Goal: Task Accomplishment & Management: Manage account settings

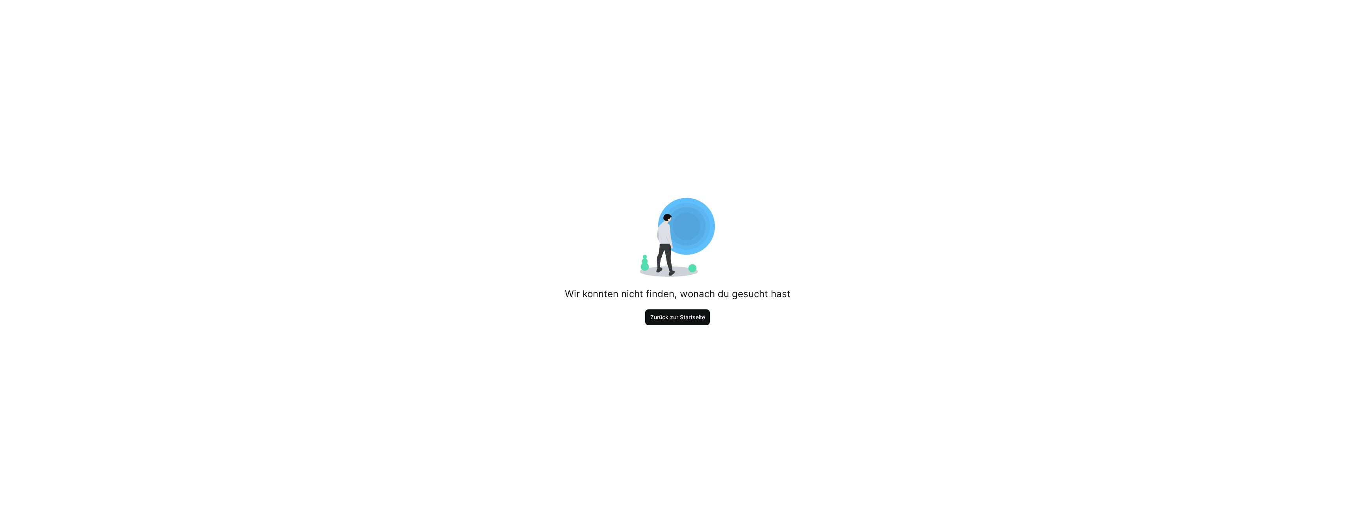
click at [688, 316] on span "Zurück zur Startseite" at bounding box center [677, 317] width 57 height 8
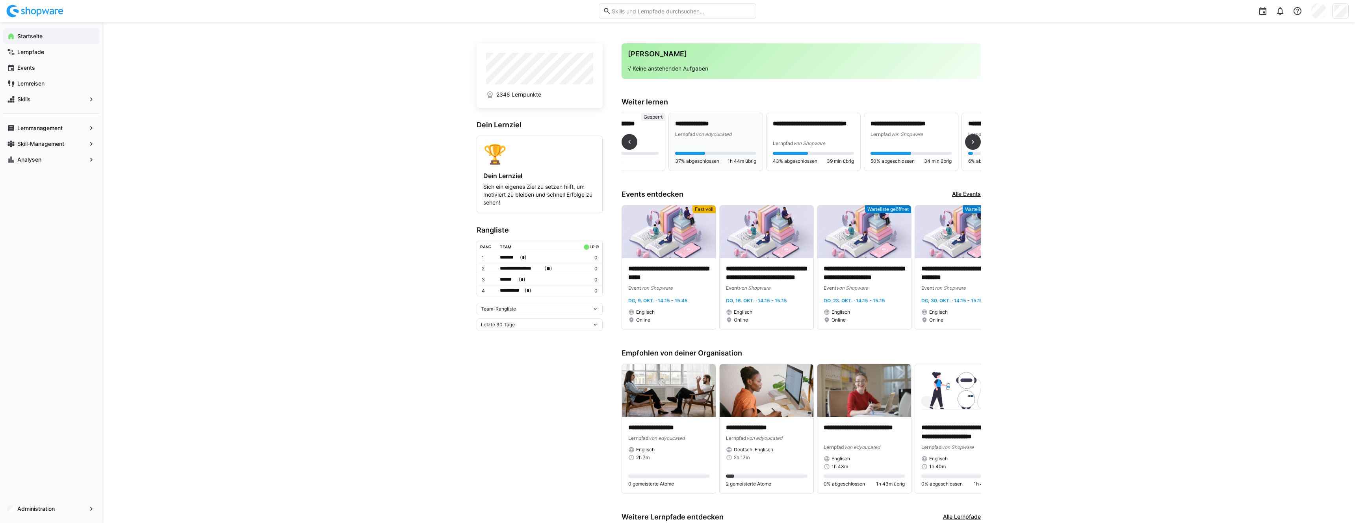
scroll to position [0, 150]
click at [57, 123] on div "Lernmanagement" at bounding box center [51, 128] width 96 height 16
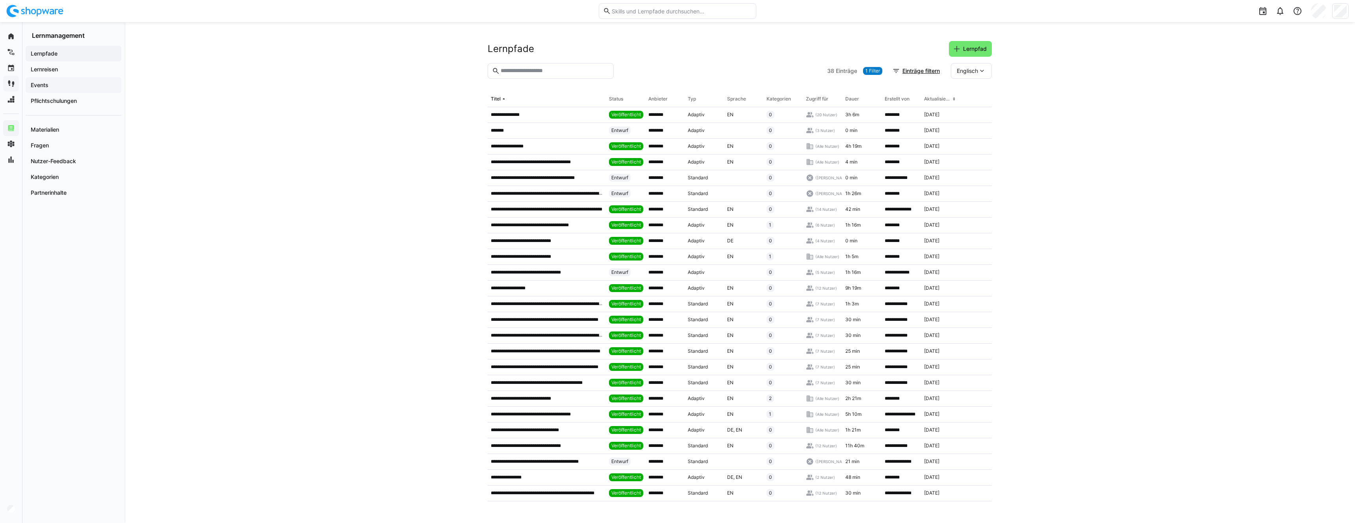
click at [58, 84] on span "Events" at bounding box center [74, 85] width 88 height 8
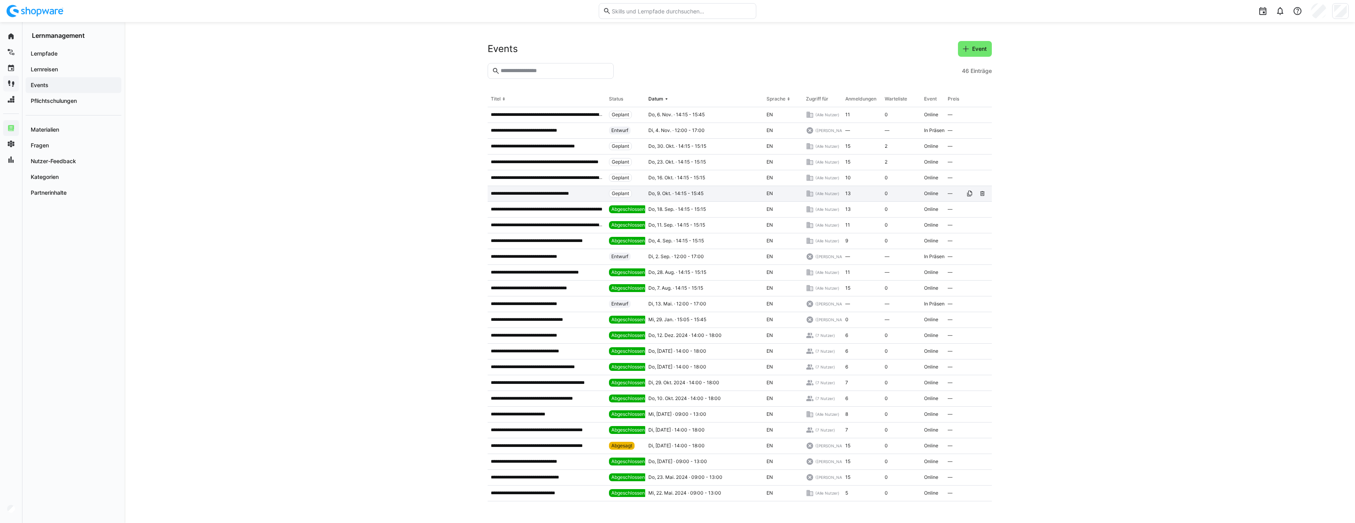
click at [540, 193] on p "**********" at bounding box center [538, 193] width 94 height 6
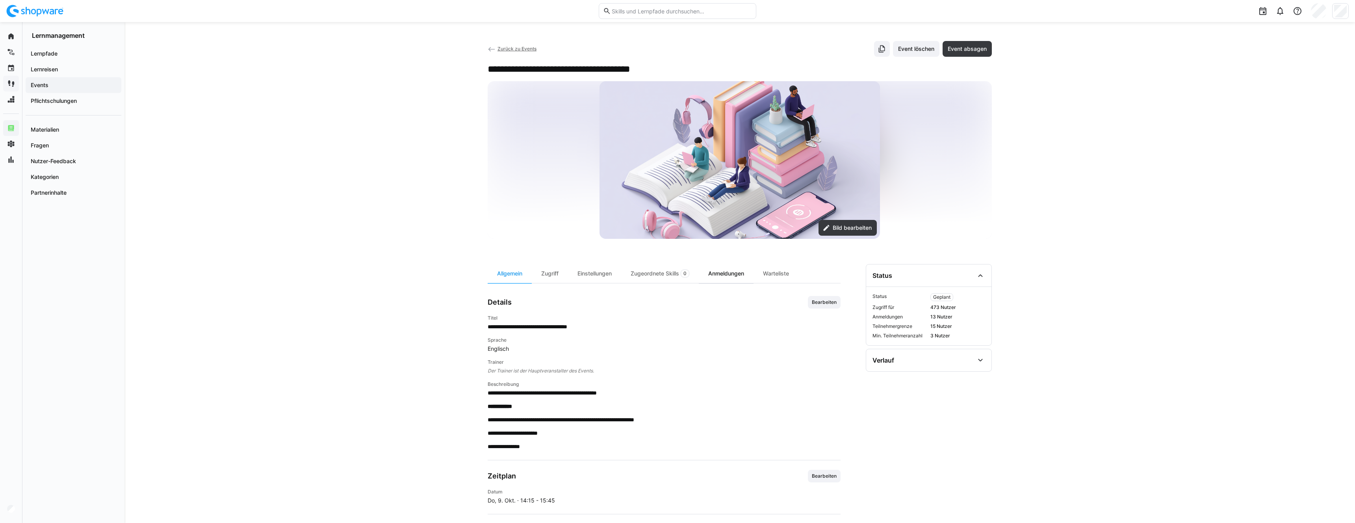
click at [744, 277] on div "Anmeldungen" at bounding box center [726, 273] width 55 height 19
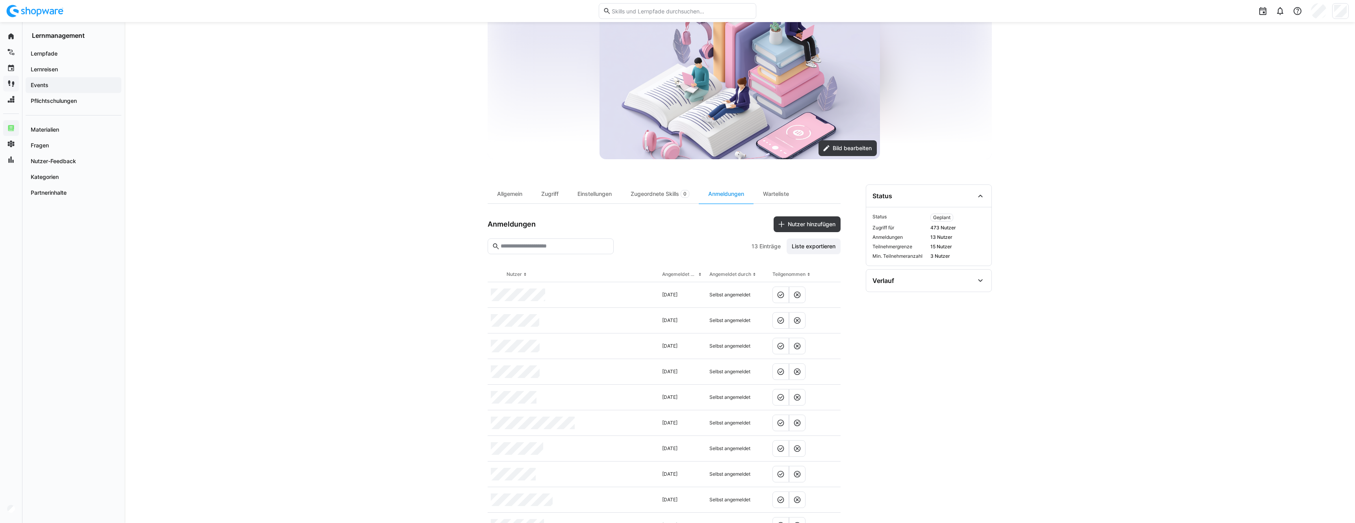
scroll to position [80, 0]
click at [780, 191] on div "Warteliste" at bounding box center [775, 192] width 45 height 19
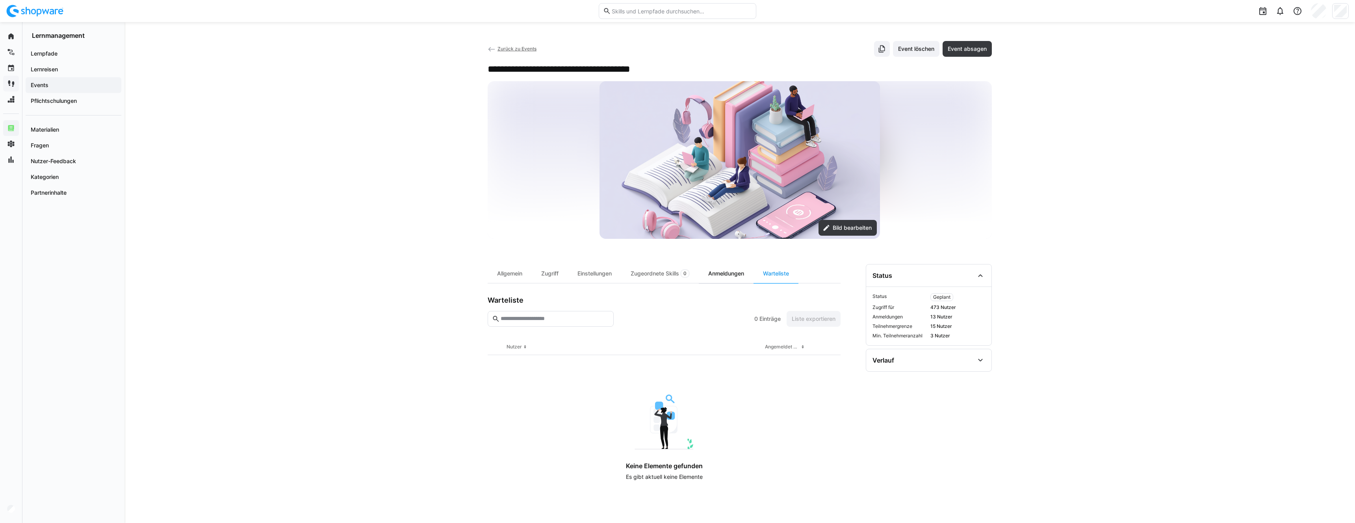
click at [723, 276] on div "Anmeldungen" at bounding box center [726, 273] width 55 height 19
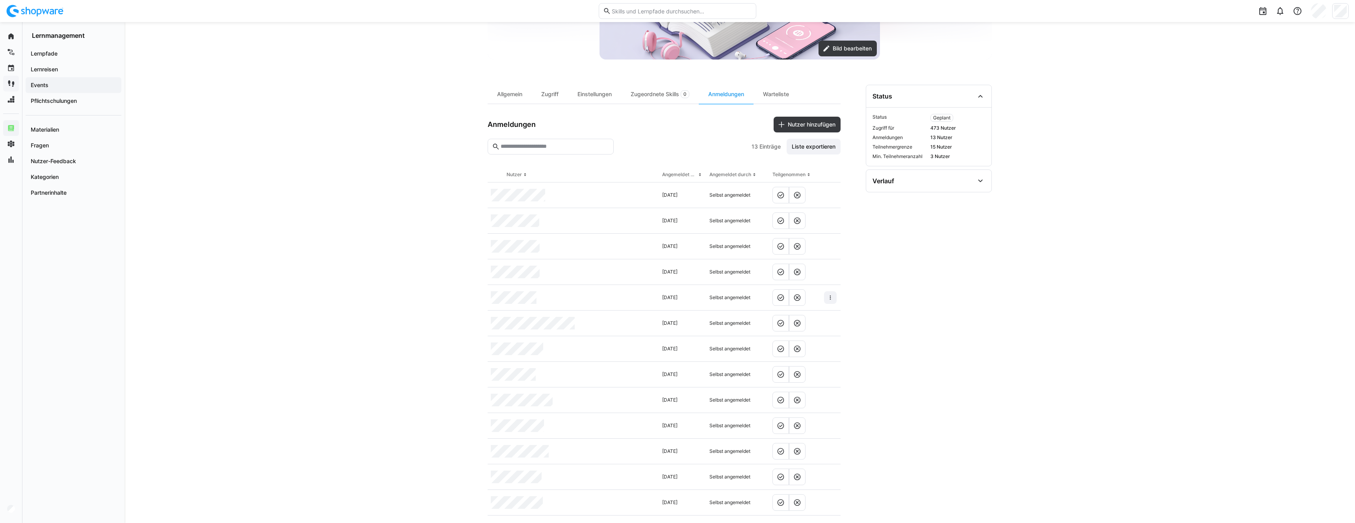
scroll to position [191, 0]
